Goal: Task Accomplishment & Management: Use online tool/utility

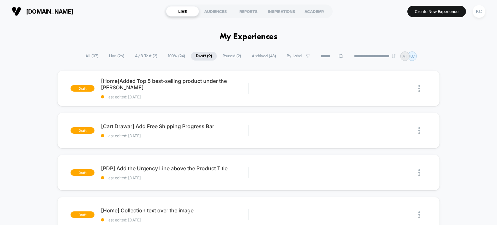
click at [116, 56] on span "Live ( 26 )" at bounding box center [116, 56] width 25 height 9
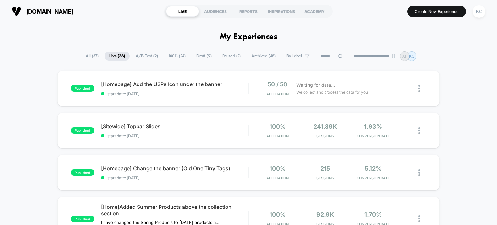
click at [202, 57] on span "Draft ( 9 )" at bounding box center [204, 56] width 25 height 9
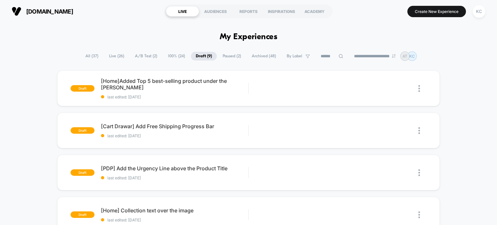
click at [106, 55] on span "Live ( 26 )" at bounding box center [116, 56] width 25 height 9
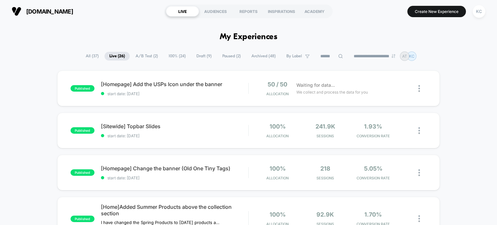
click at [197, 54] on span "Draft ( 9 )" at bounding box center [204, 56] width 25 height 9
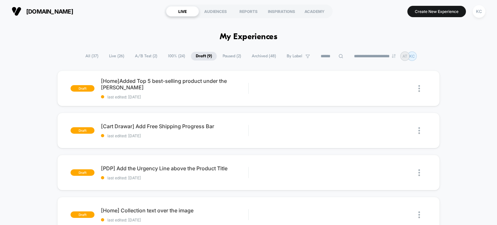
click at [94, 53] on span "All ( 37 )" at bounding box center [92, 56] width 23 height 9
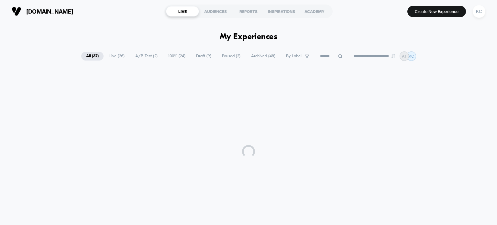
click at [195, 54] on span "Draft ( 9 )" at bounding box center [203, 56] width 25 height 9
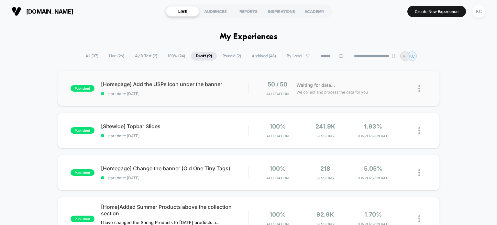
click at [189, 102] on div "published [Homepage] Add the USPs Icon under the banner start date: [DATE] 50 /…" at bounding box center [248, 89] width 383 height 36
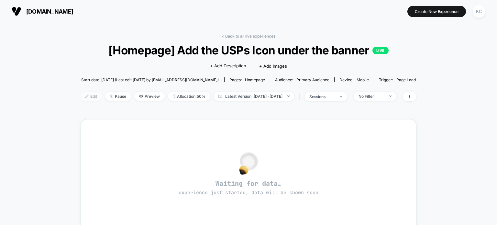
click at [81, 98] on span "Edit" at bounding box center [91, 96] width 21 height 9
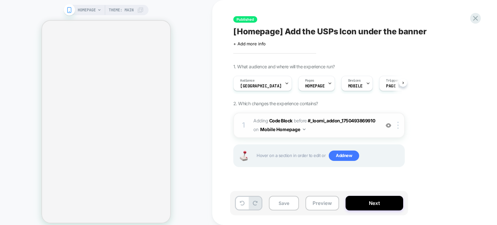
click at [363, 133] on span "Adding Code Block BEFORE #_loomi_addon_1750493869910 #_loomi_addon_[PHONE_NUMBE…" at bounding box center [314, 124] width 123 height 17
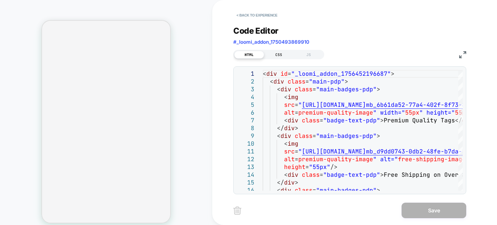
click at [279, 57] on div "CSS" at bounding box center [279, 55] width 30 height 8
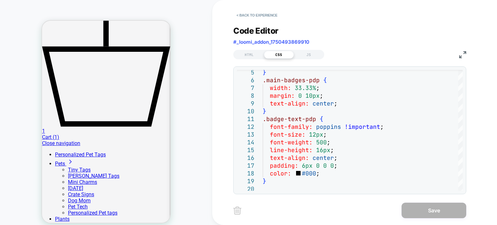
scroll to position [485, 0]
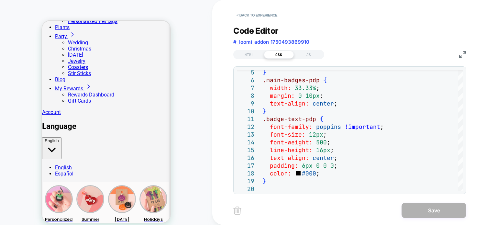
scroll to position [712, 0]
